Goal: Use online tool/utility: Utilize a website feature to perform a specific function

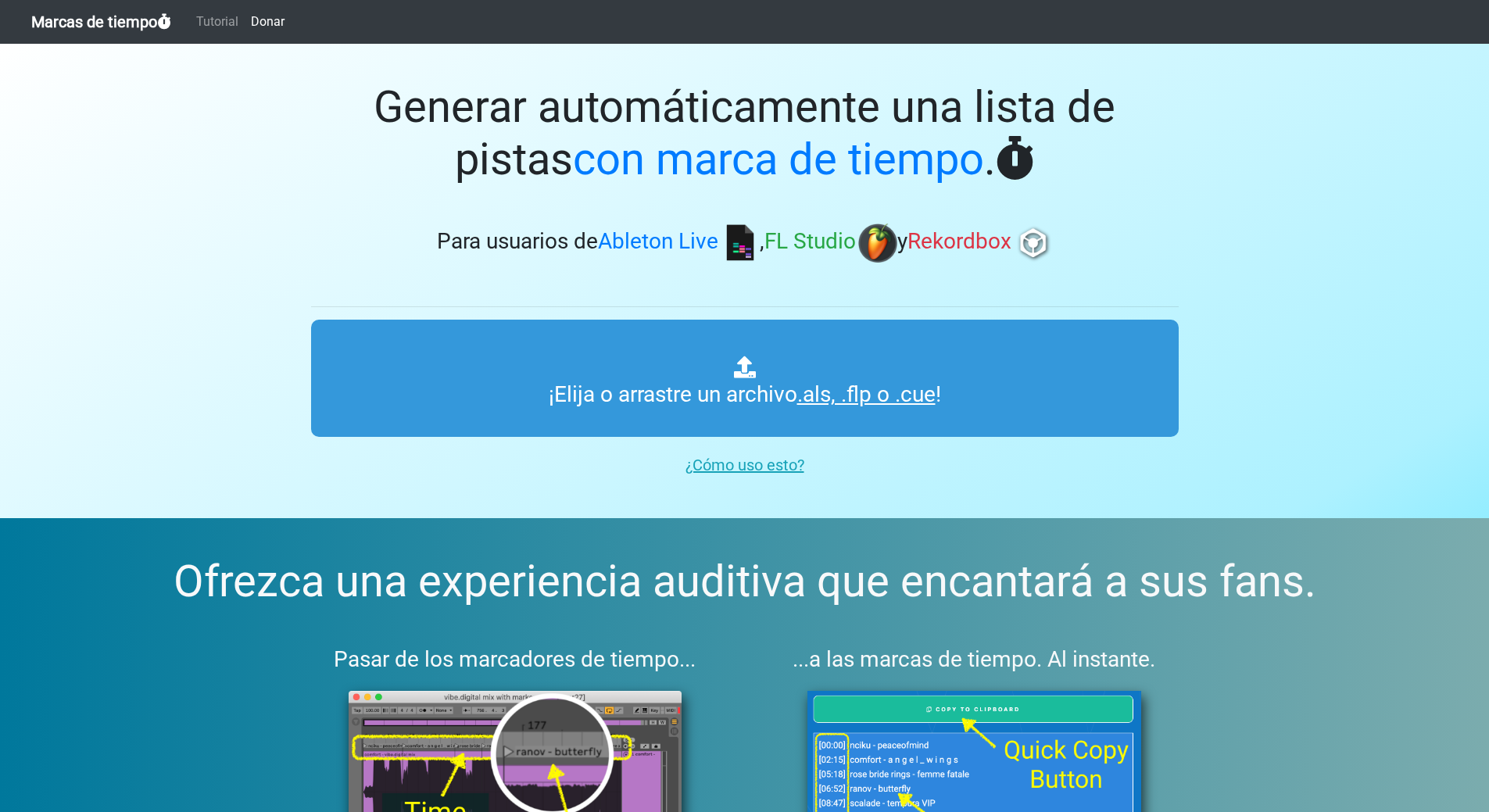
type input "C:\fakepath\SINTIGO.als"
click at [760, 466] on font "¿Cómo uso esto?" at bounding box center [744, 465] width 119 height 19
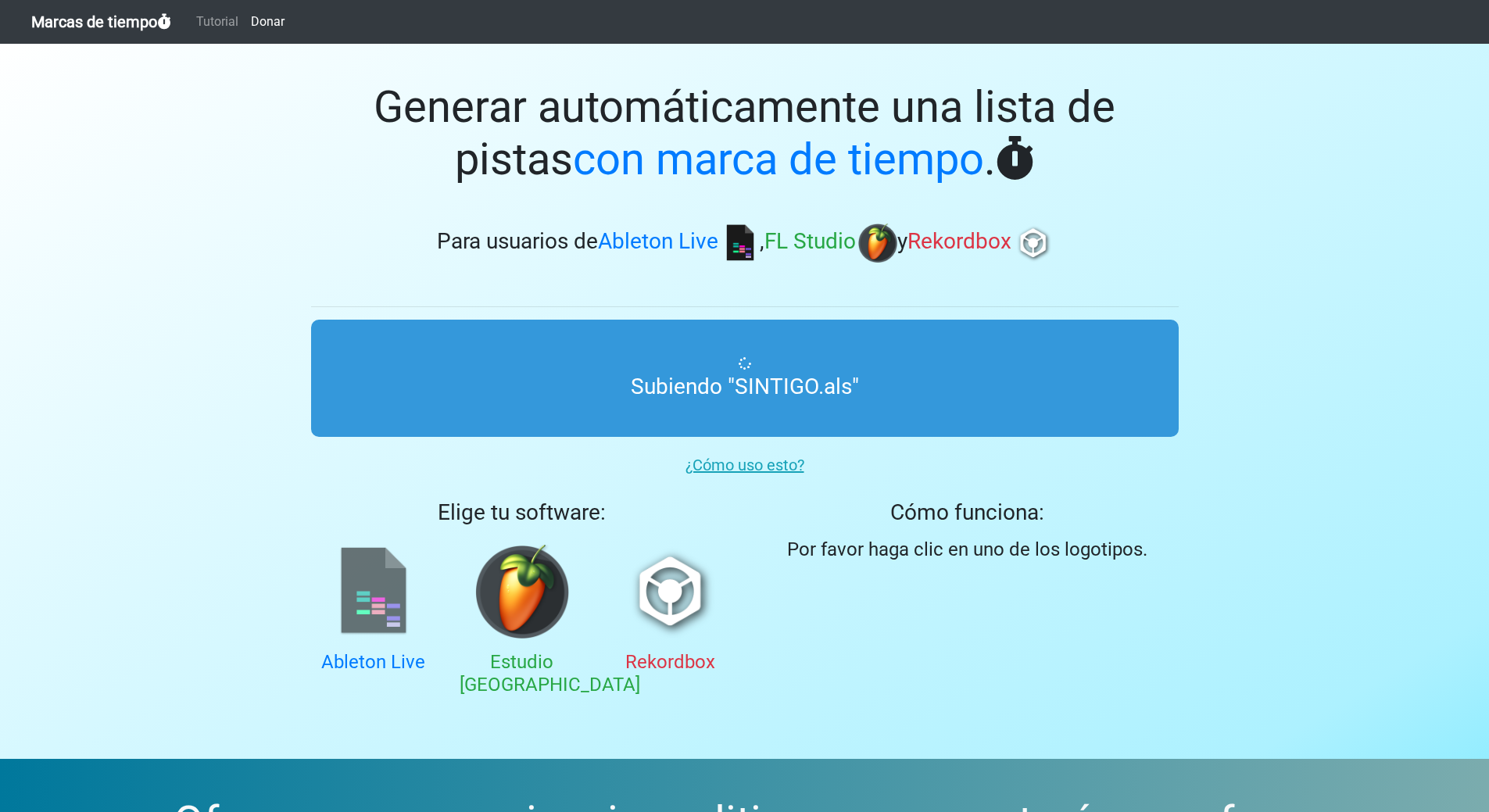
click at [365, 596] on img at bounding box center [374, 592] width 94 height 94
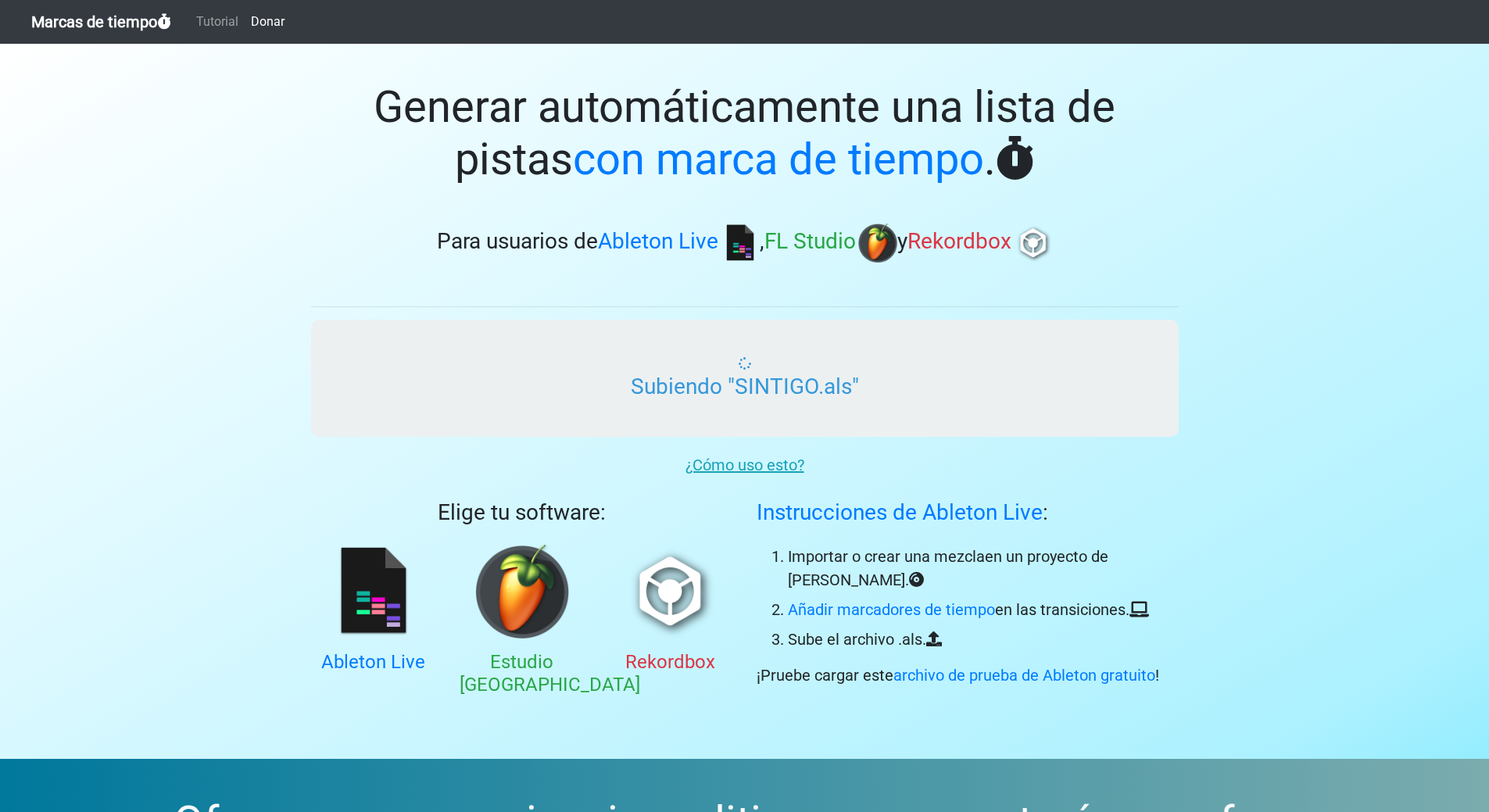
scroll to position [78, 0]
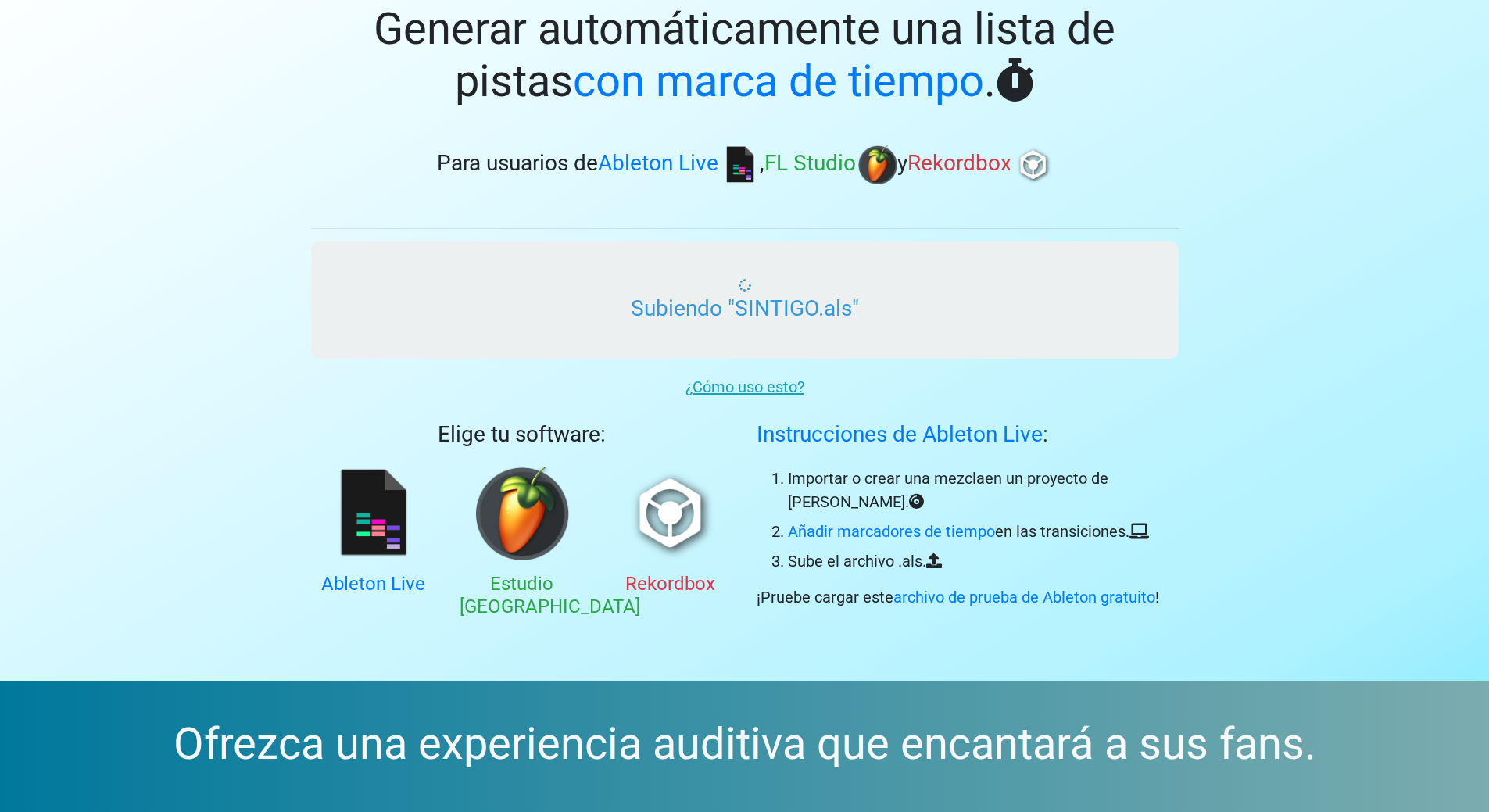
click at [838, 307] on input "Subiendo "SINTIGO.als"" at bounding box center [744, 300] width 868 height 118
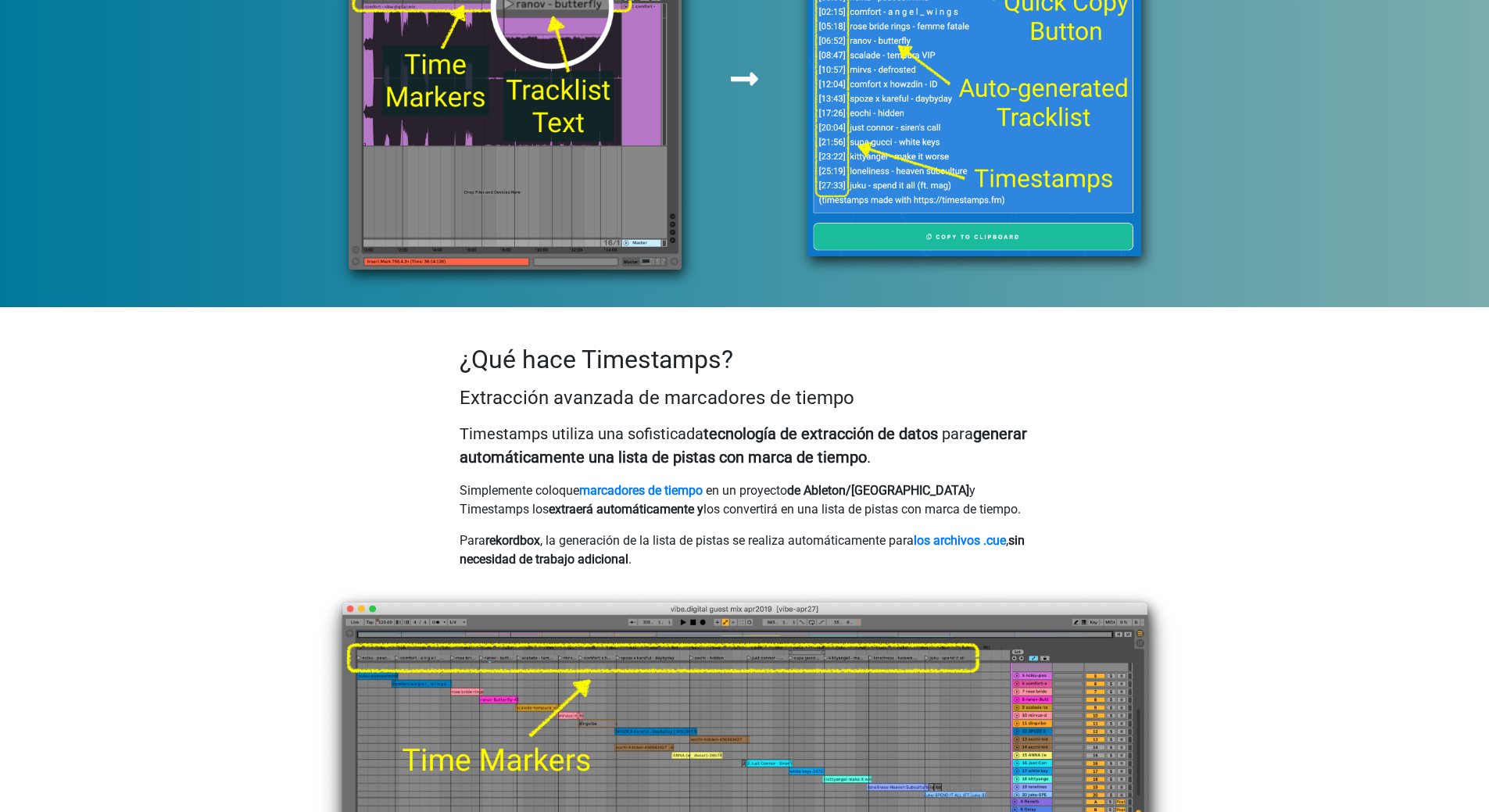
scroll to position [1016, 0]
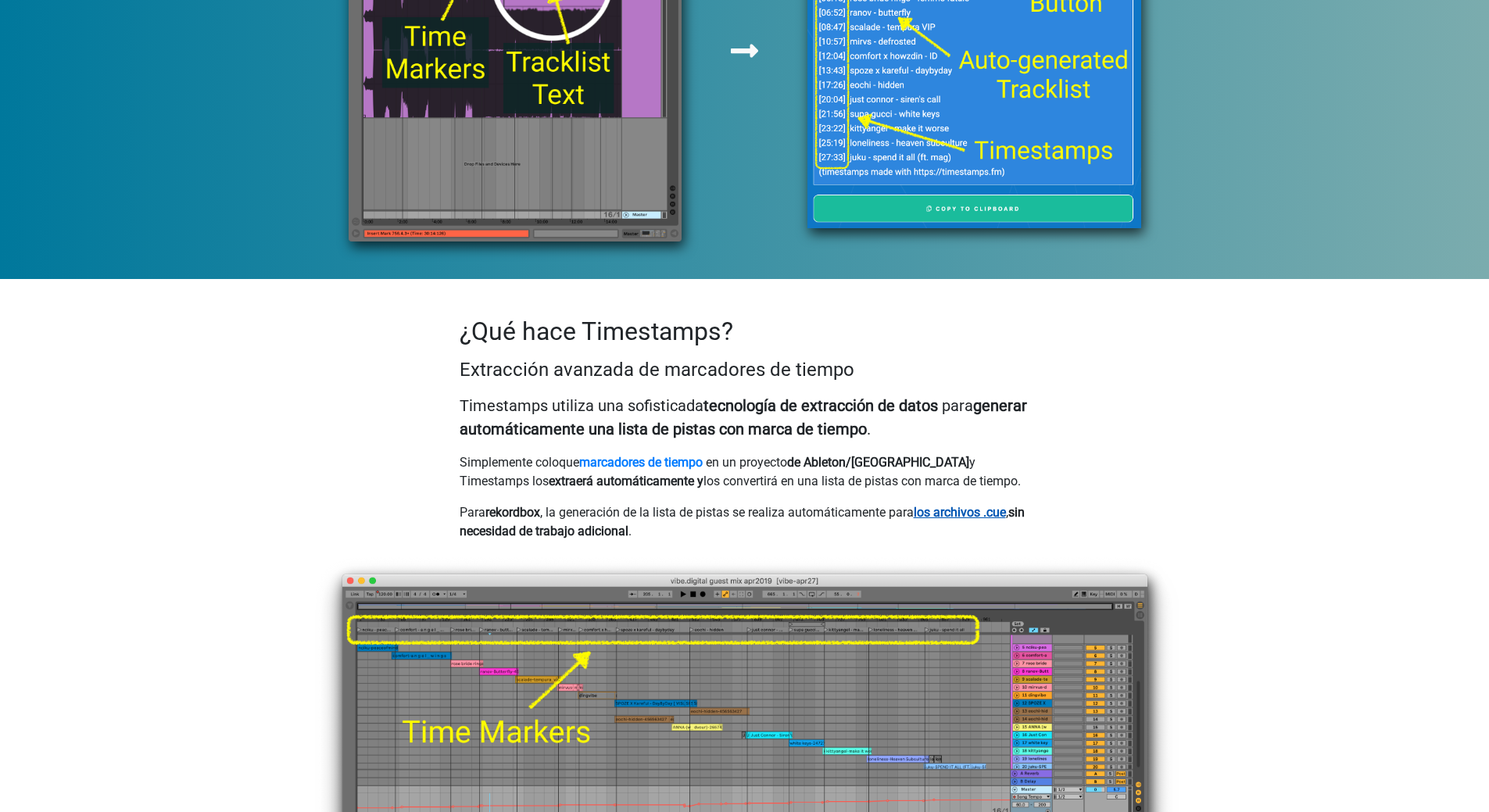
click at [950, 508] on font "los archivos .cue" at bounding box center [960, 512] width 92 height 15
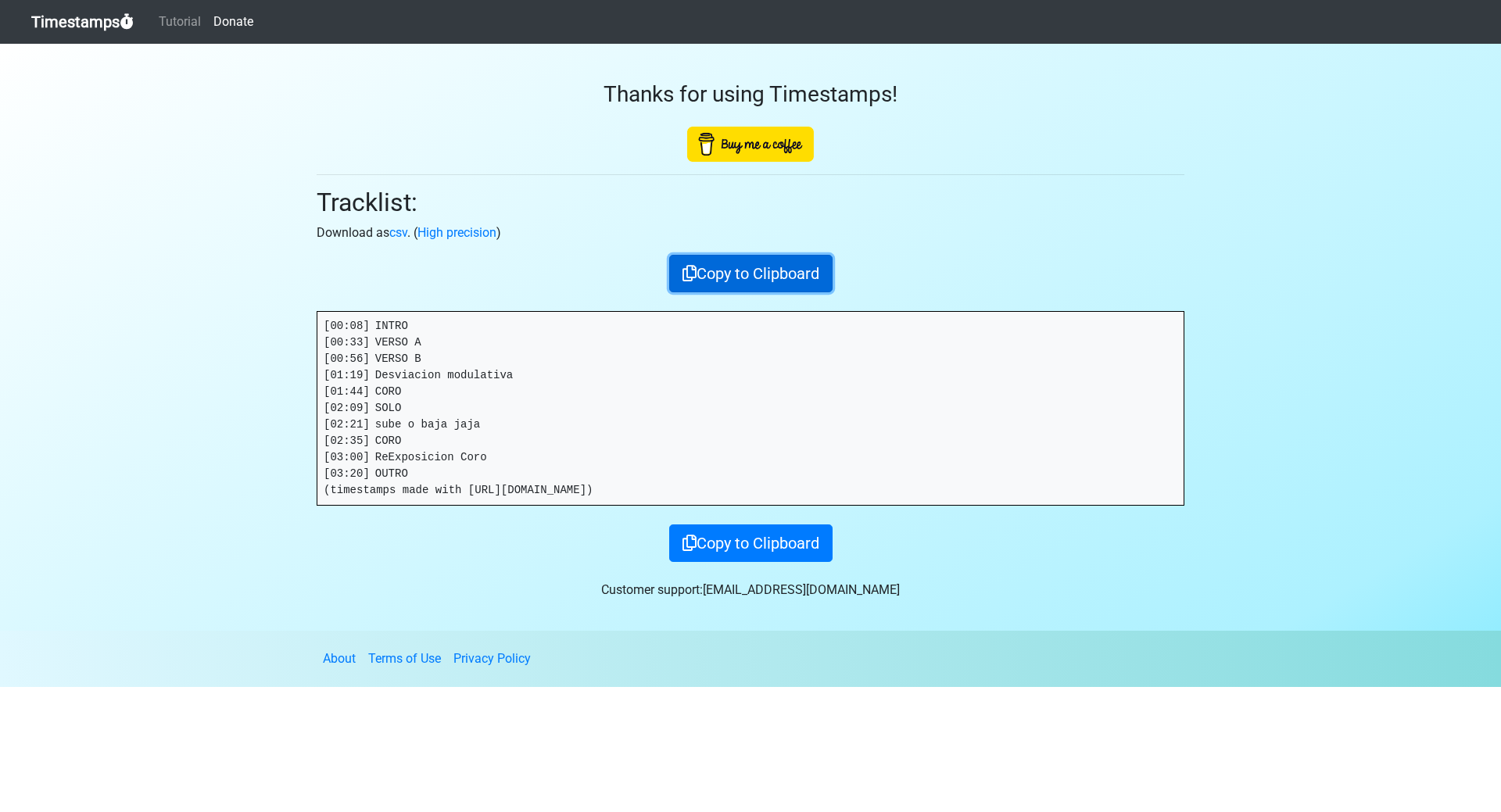
click at [737, 263] on button "Copy to Clipboard" at bounding box center [750, 274] width 164 height 37
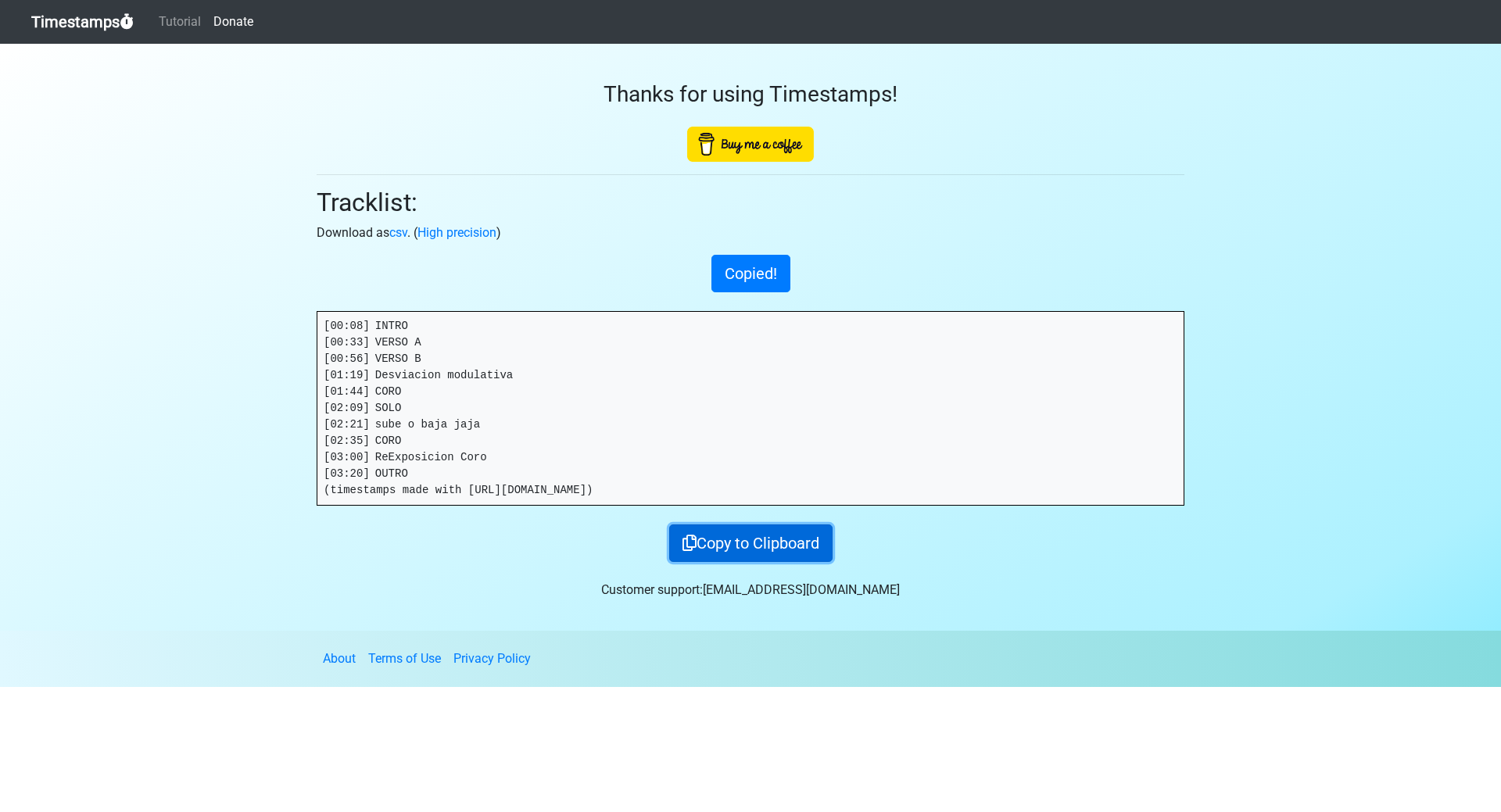
click at [735, 554] on button "Copy to Clipboard" at bounding box center [750, 543] width 164 height 37
click at [735, 554] on button "Copied!" at bounding box center [750, 543] width 79 height 37
click at [748, 276] on button "Copied!" at bounding box center [750, 274] width 79 height 37
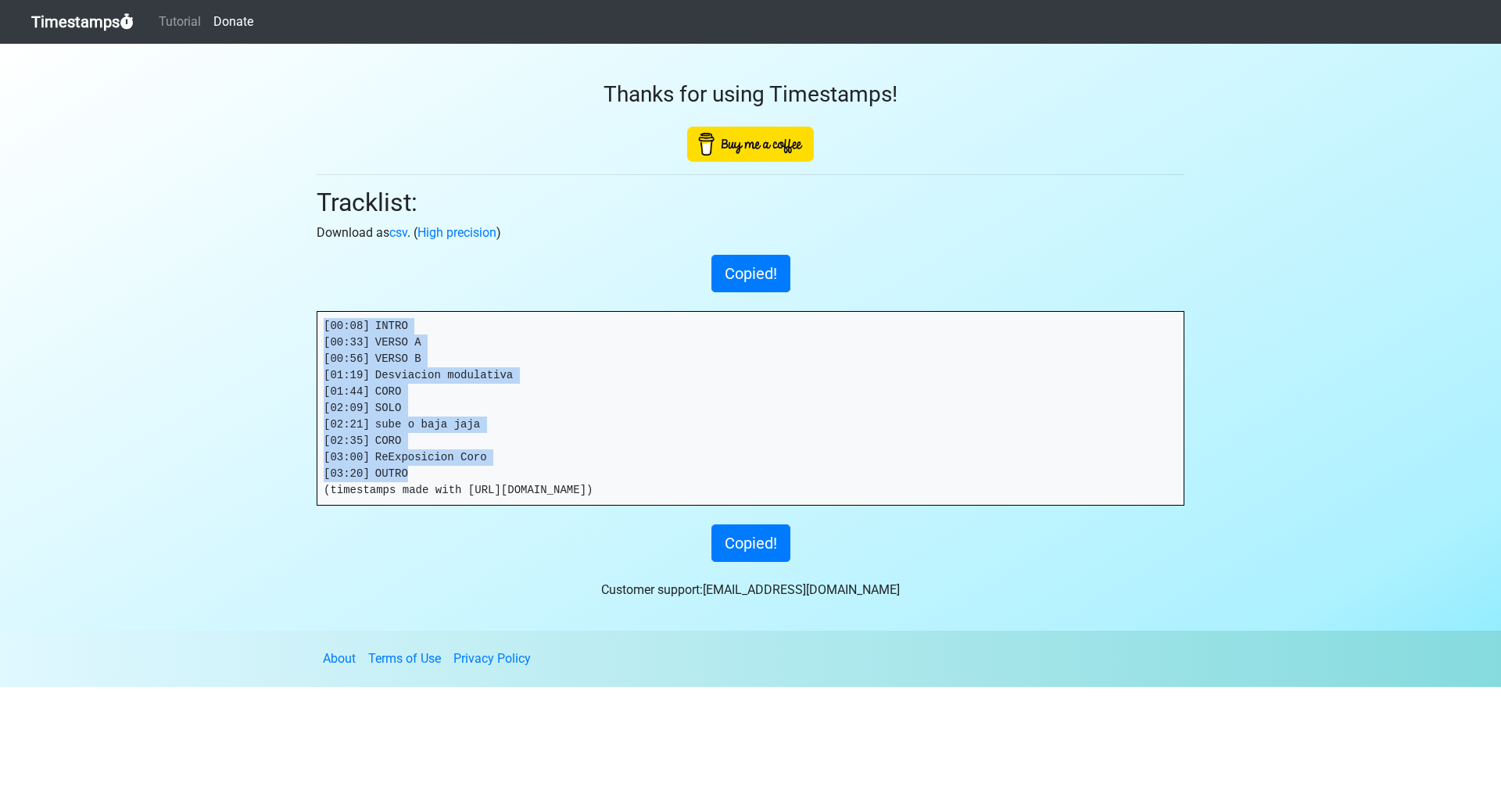
drag, startPoint x: 326, startPoint y: 326, endPoint x: 458, endPoint y: 473, distance: 197.6
click at [458, 473] on pre "[00:08] INTRO [00:33] VERSO A [00:56] VERSO B [01:19] Desviacion modulativa [01…" at bounding box center [750, 408] width 866 height 193
drag, startPoint x: 374, startPoint y: 352, endPoint x: 400, endPoint y: 235, distance: 119.9
click at [400, 235] on link "csv" at bounding box center [398, 232] width 18 height 15
click at [455, 234] on link "High precision" at bounding box center [457, 232] width 79 height 15
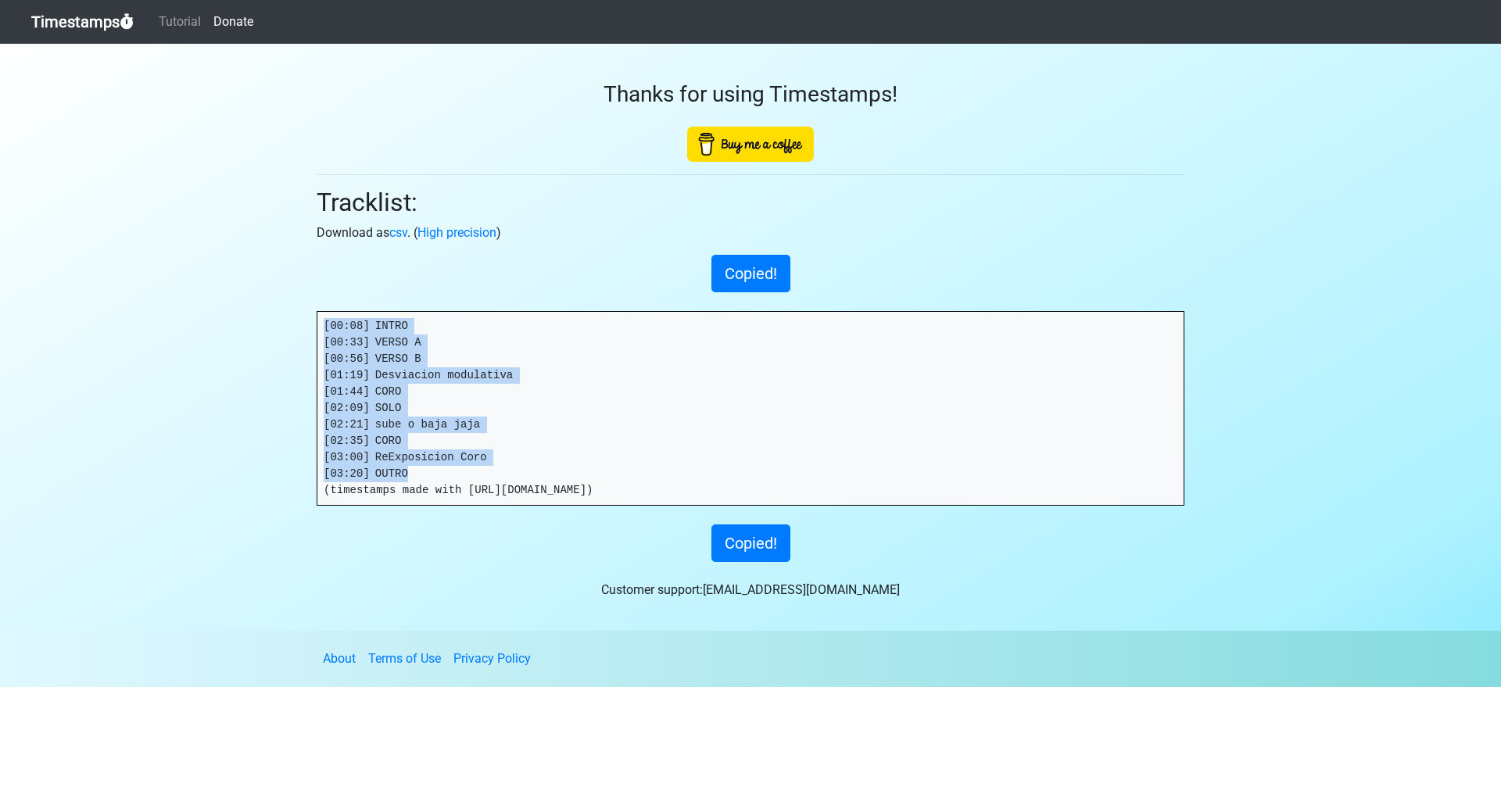
click at [654, 412] on pre "[00:08] INTRO [00:33] VERSO A [00:56] VERSO B [01:19] Desviacion modulativa [01…" at bounding box center [750, 408] width 866 height 193
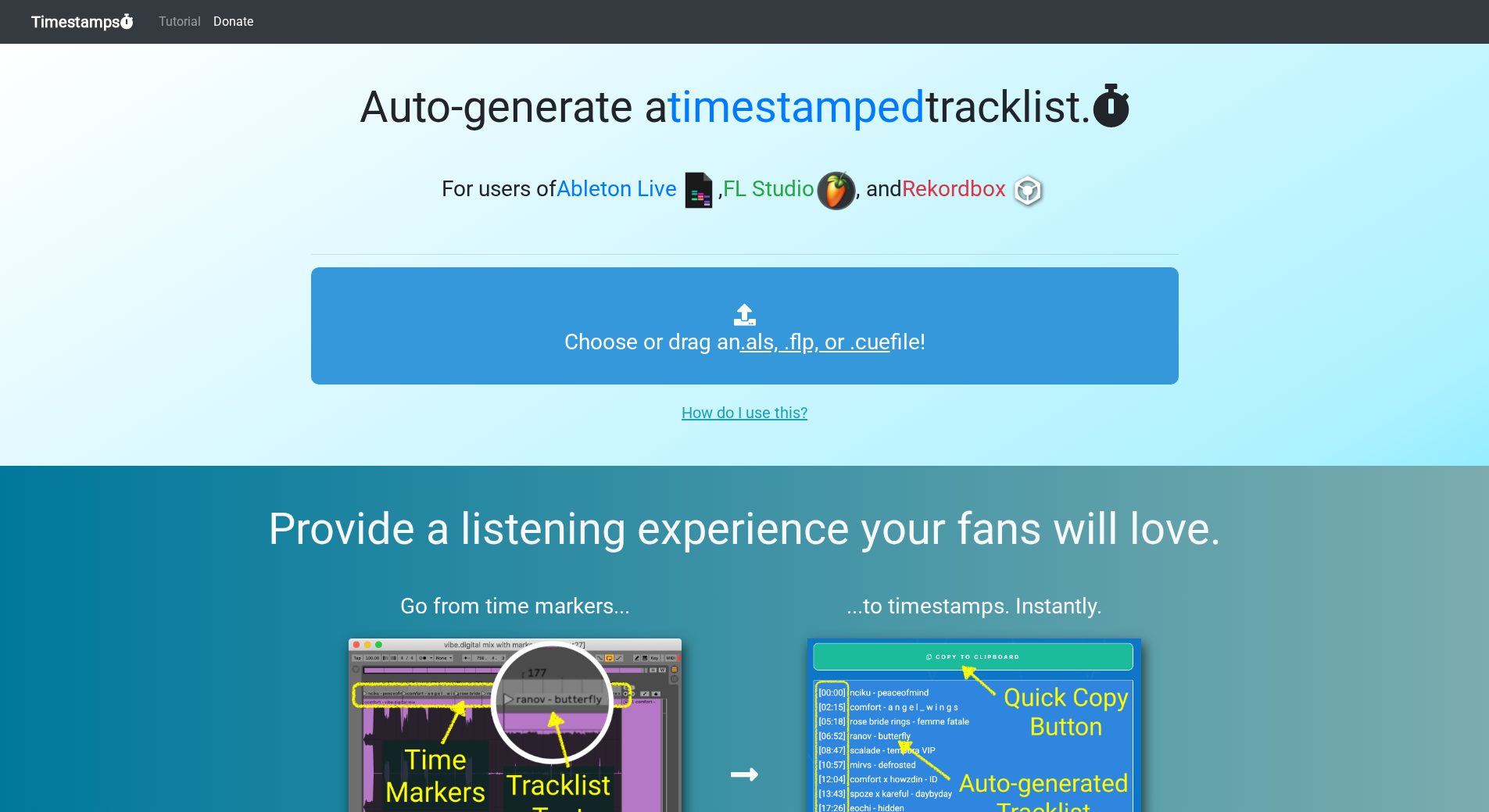
scroll to position [726, 0]
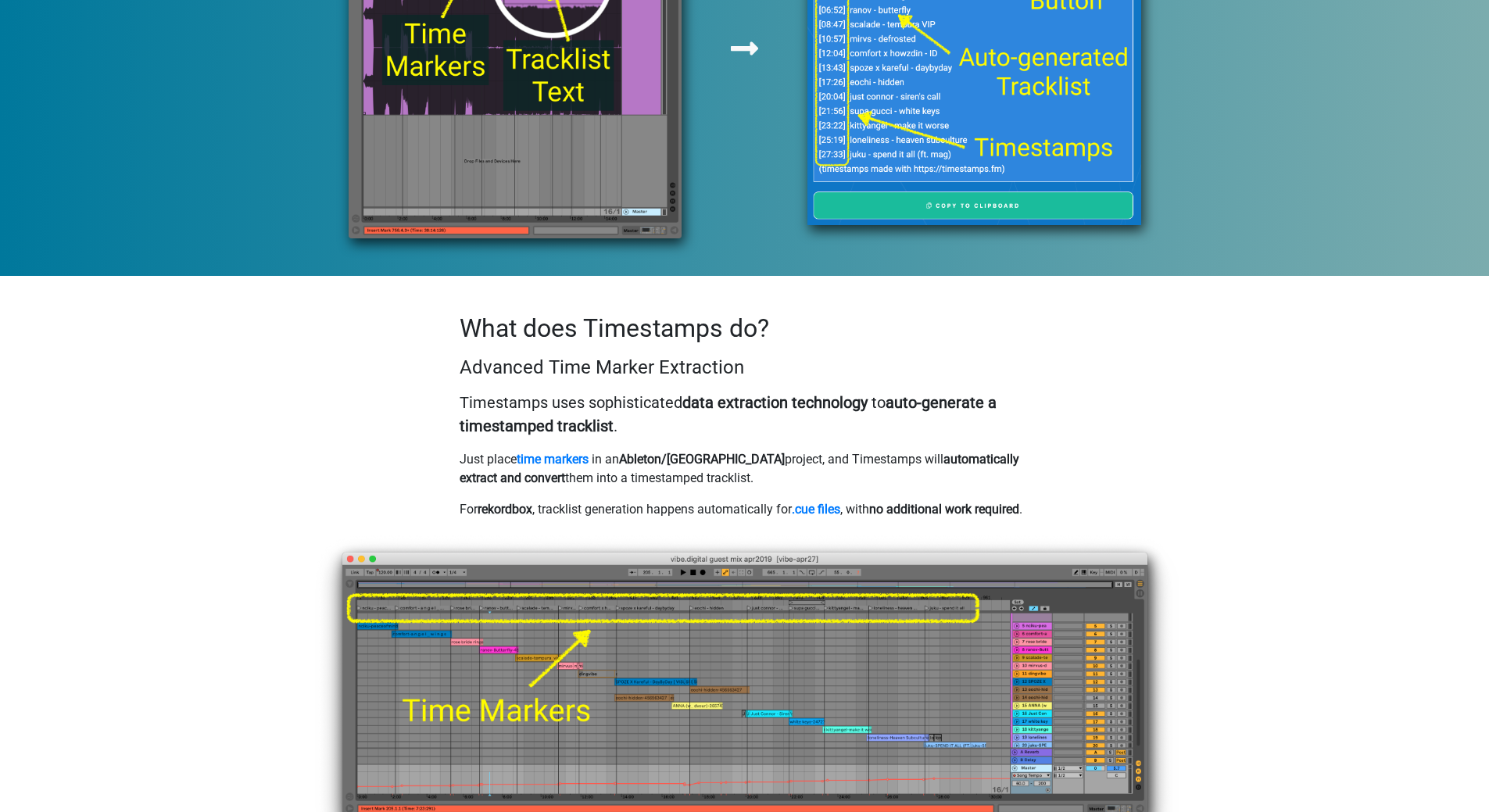
type input "C:\fakepath\SIINTIGO_VOX.als"
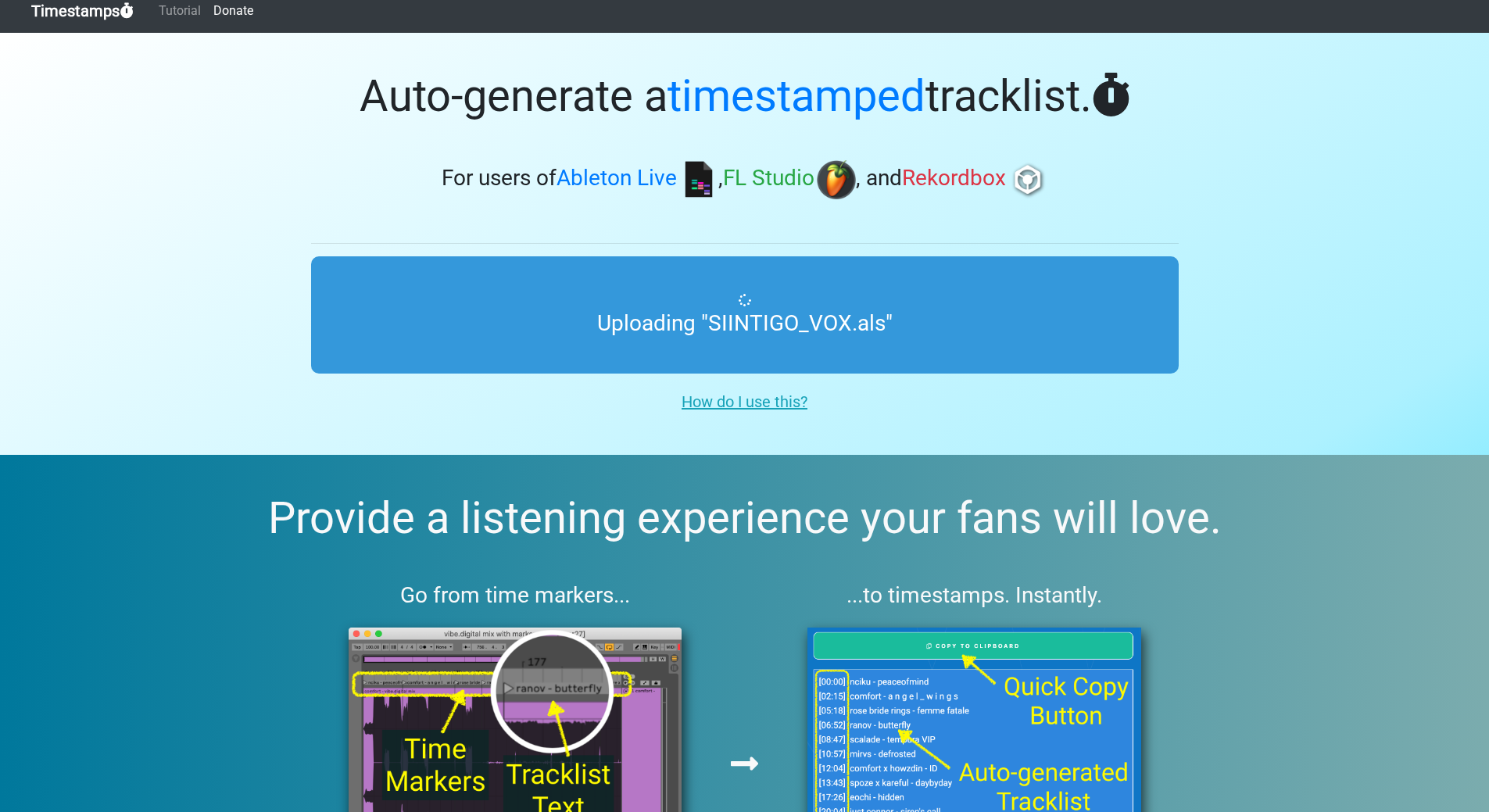
scroll to position [0, 0]
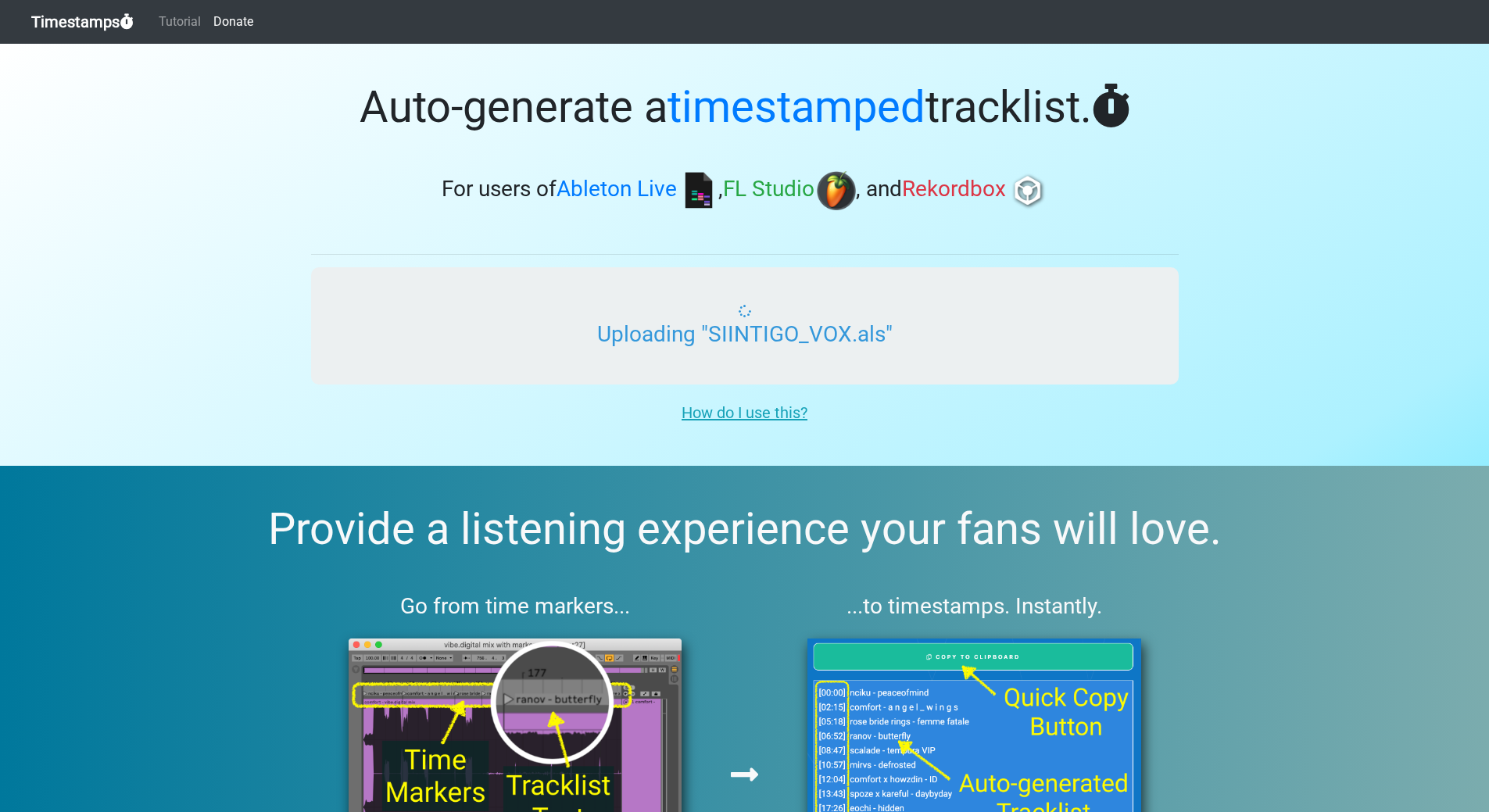
click at [665, 325] on input "Uploading "SIINTIGO_VOX.als"" at bounding box center [744, 327] width 868 height 118
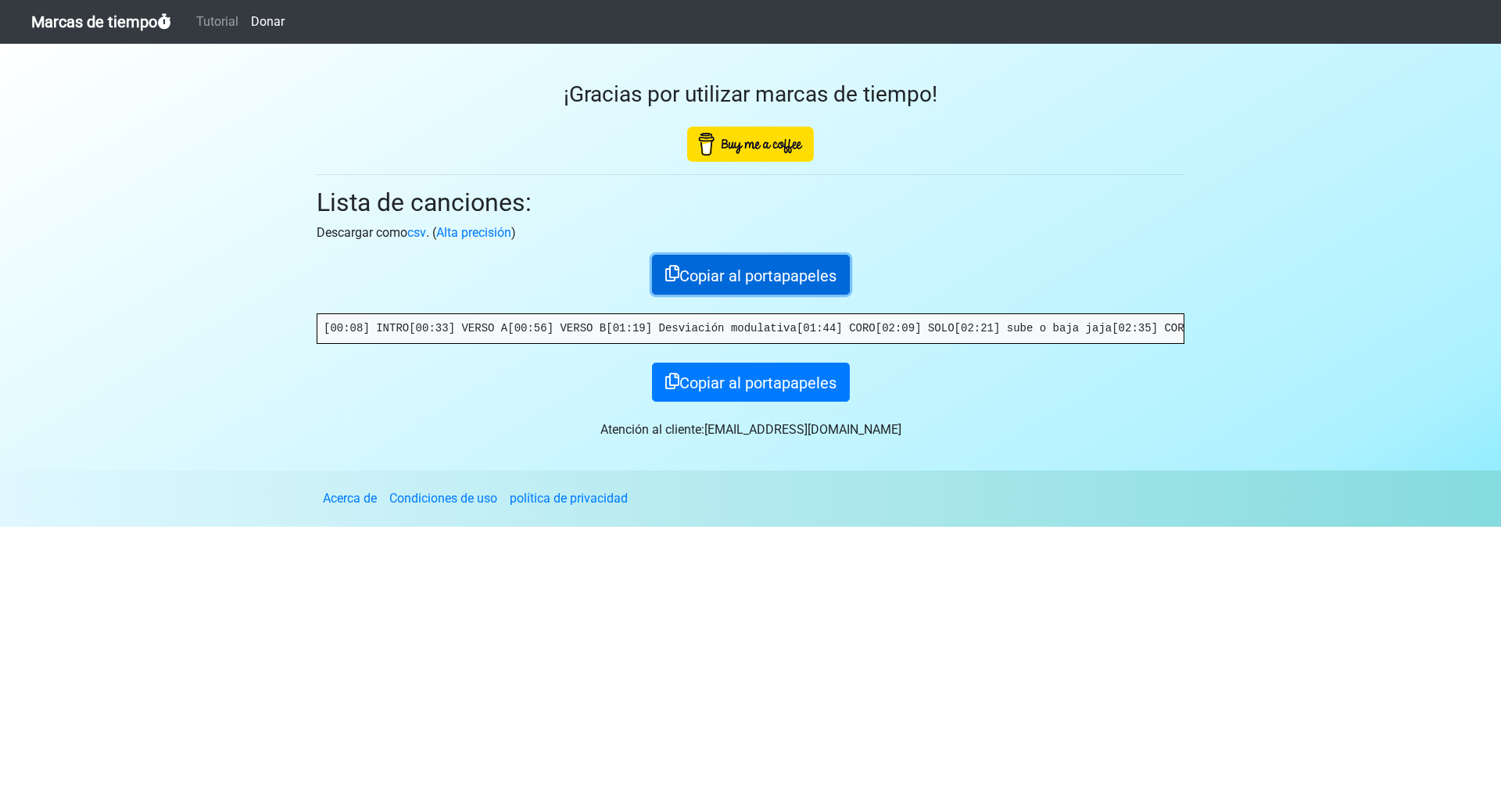
click at [793, 277] on font "Copiar al portapapeles" at bounding box center [758, 276] width 157 height 19
click at [760, 274] on font "¡Copiado!" at bounding box center [750, 276] width 65 height 19
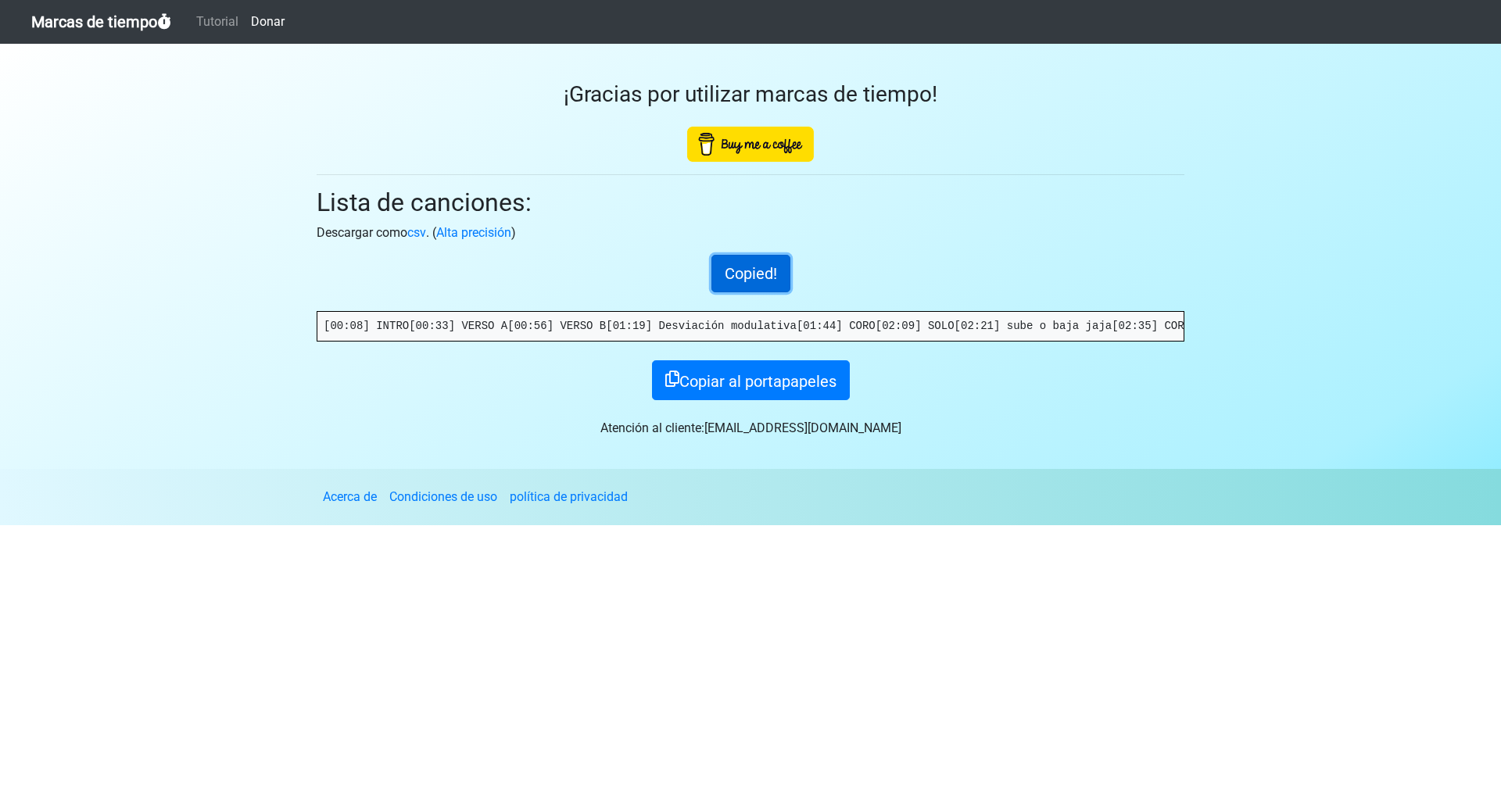
click at [760, 274] on button "Copied!" at bounding box center [750, 274] width 79 height 37
click at [758, 276] on button "Copied!" at bounding box center [750, 274] width 79 height 37
click at [757, 276] on button "Copied!" at bounding box center [750, 274] width 79 height 37
